Goal: Navigation & Orientation: Find specific page/section

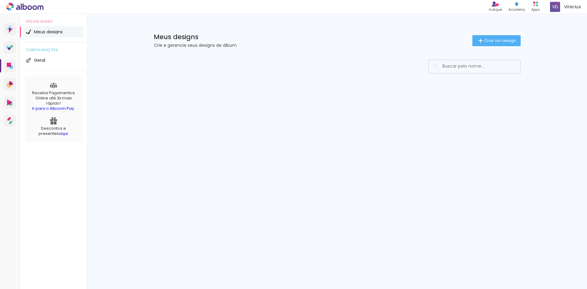
click at [35, 7] on icon at bounding box center [24, 7] width 37 height 8
